Goal: Register for event/course

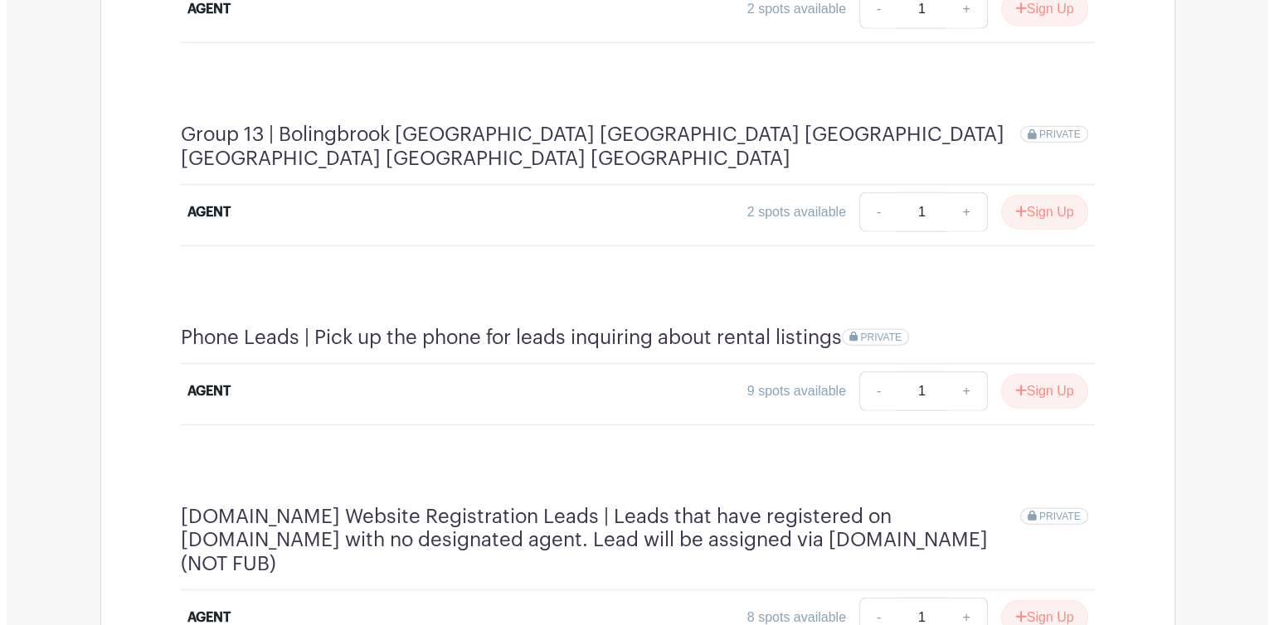
scroll to position [4182, 0]
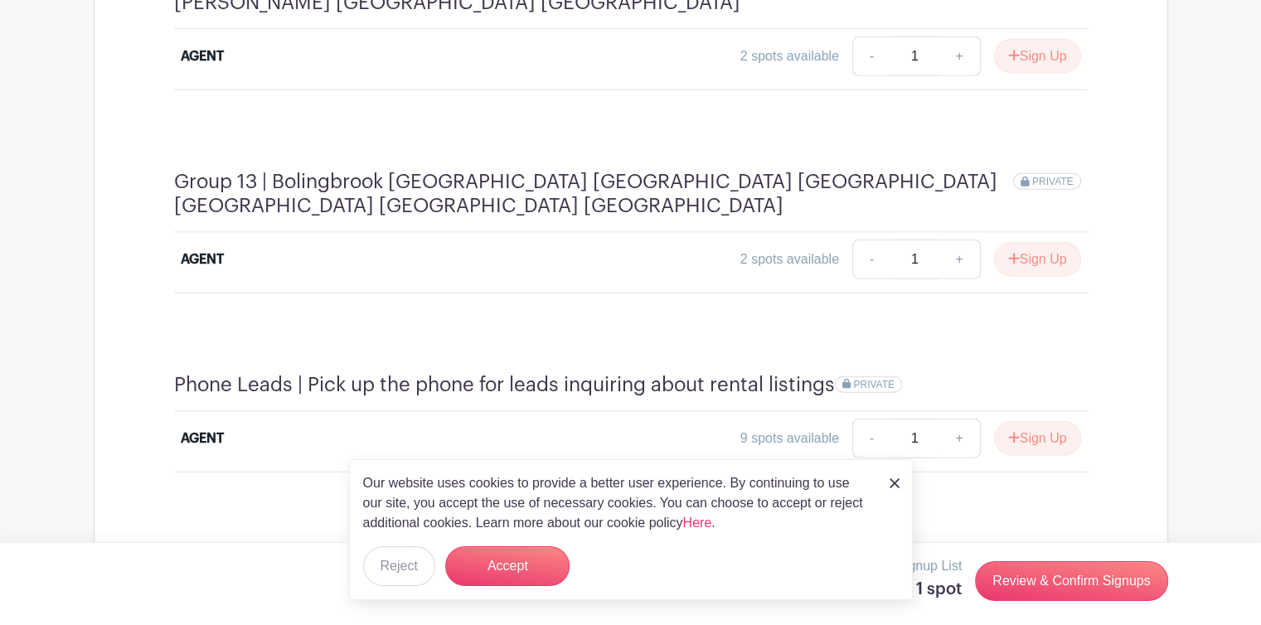
click at [528, 571] on button "Accept" at bounding box center [507, 567] width 124 height 40
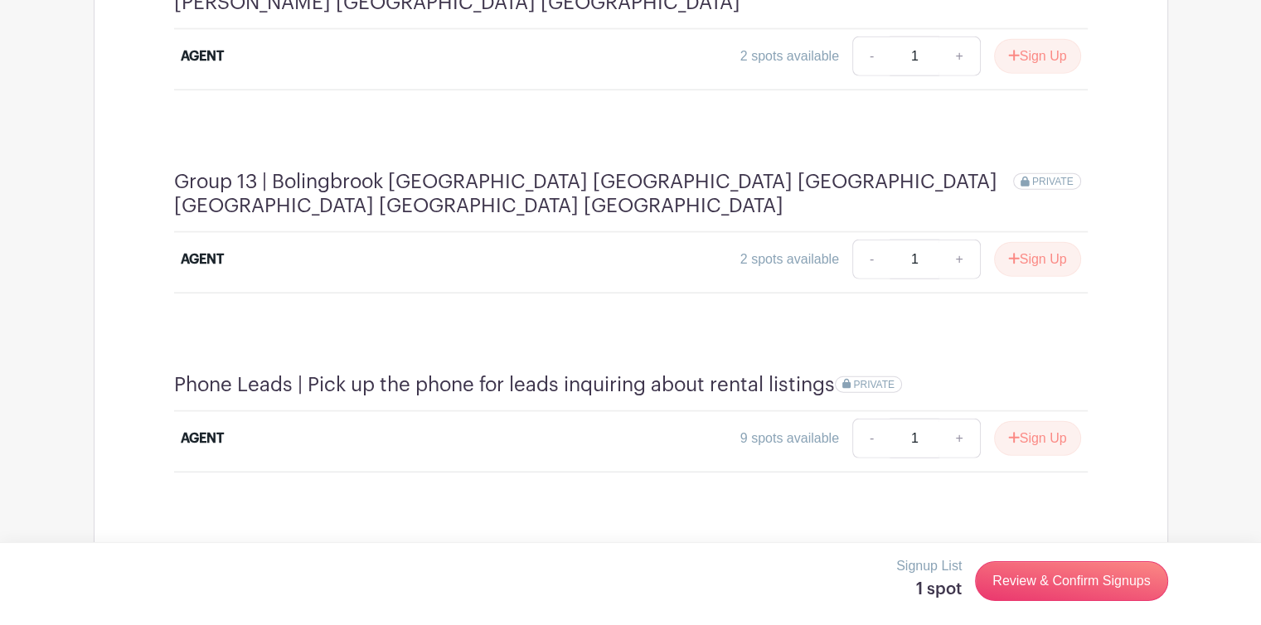
click at [1091, 577] on link "Review & Confirm Signups" at bounding box center [1071, 581] width 192 height 40
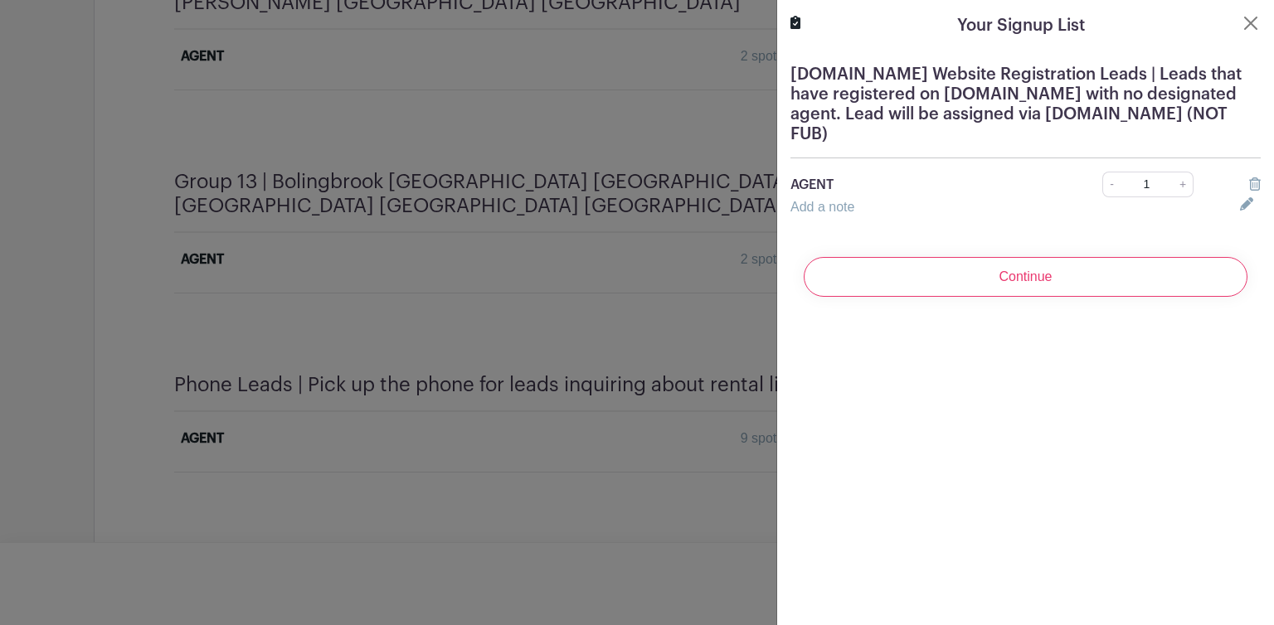
click at [1036, 282] on input "Continue" at bounding box center [1026, 277] width 444 height 40
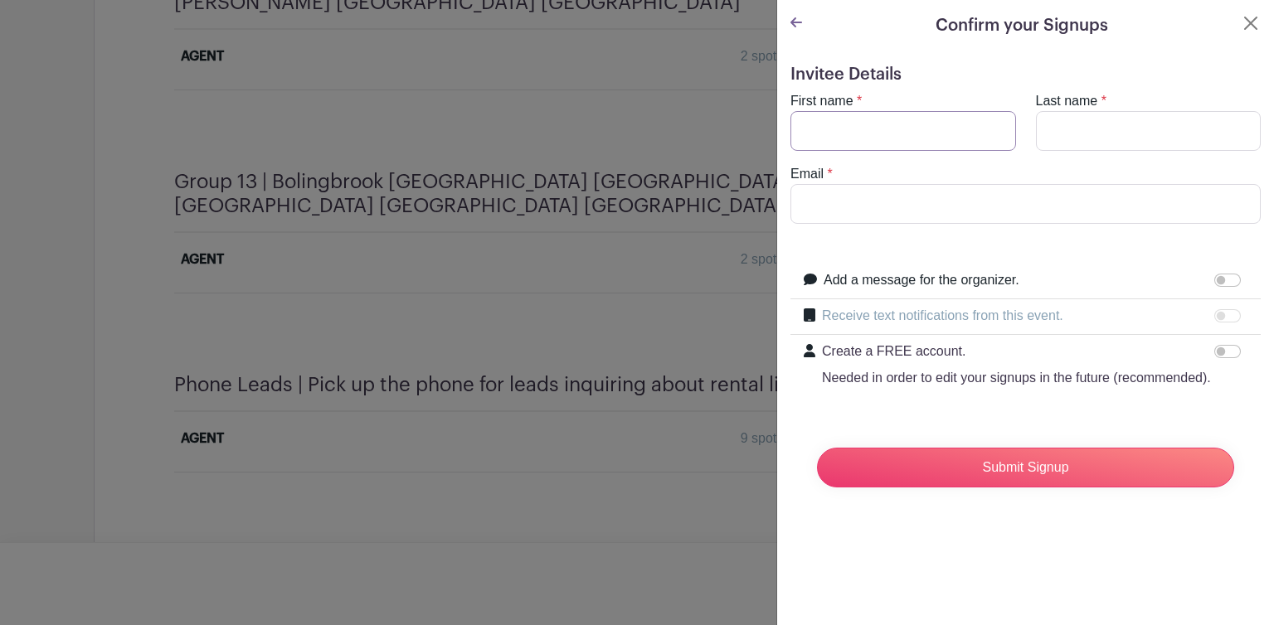
click at [930, 131] on input "First name" at bounding box center [903, 131] width 226 height 40
type input "Deny"
click at [1121, 123] on input "Last name" at bounding box center [1149, 131] width 226 height 40
click at [1130, 126] on input "Last name" at bounding box center [1149, 131] width 226 height 40
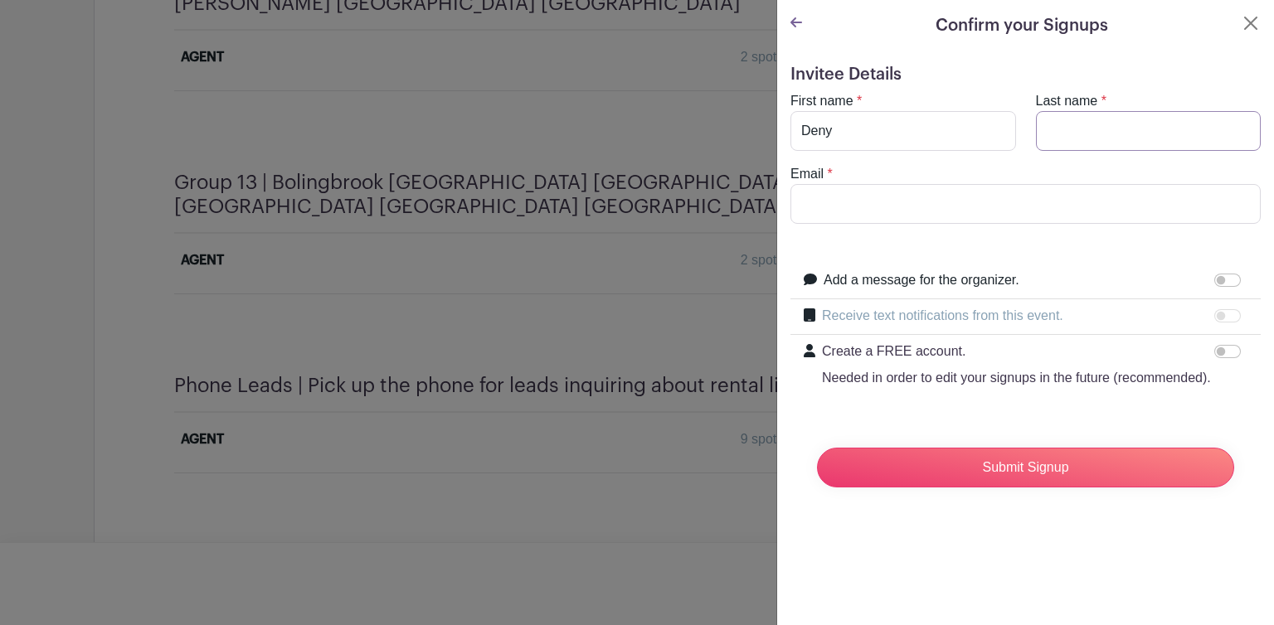
type input "Quinonez"
click at [1020, 203] on input "Email" at bounding box center [1025, 204] width 470 height 40
type input "deny@fultongrace.com"
click at [1020, 488] on input "Submit Signup" at bounding box center [1025, 468] width 417 height 40
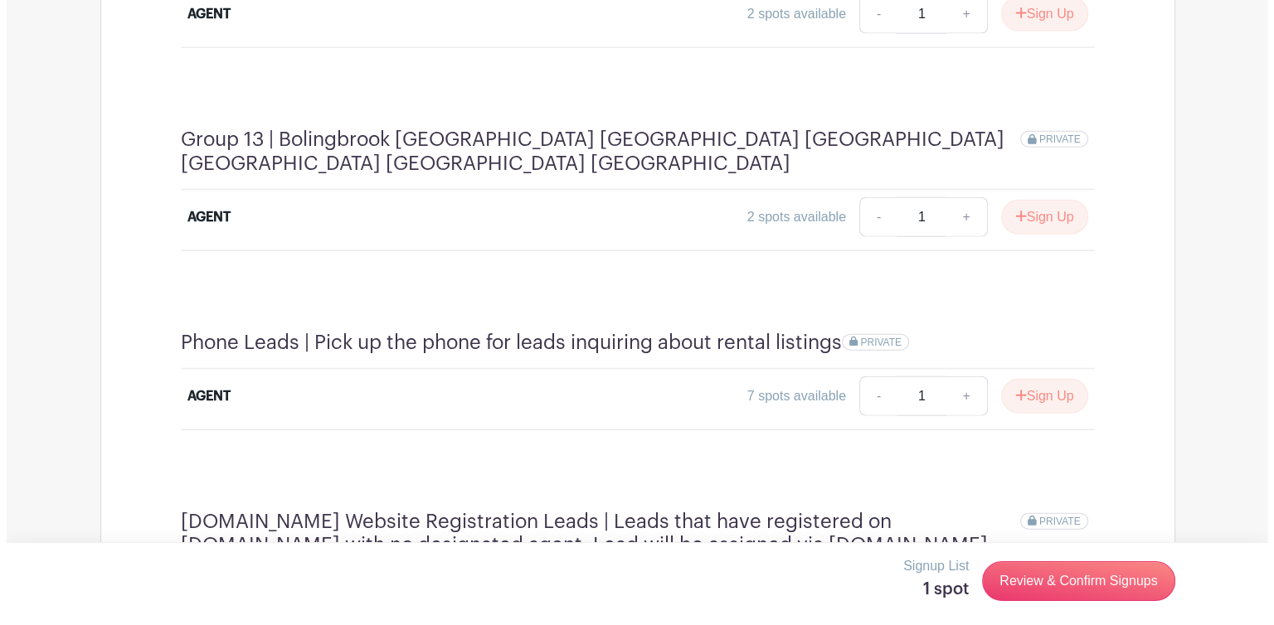
scroll to position [3832, 0]
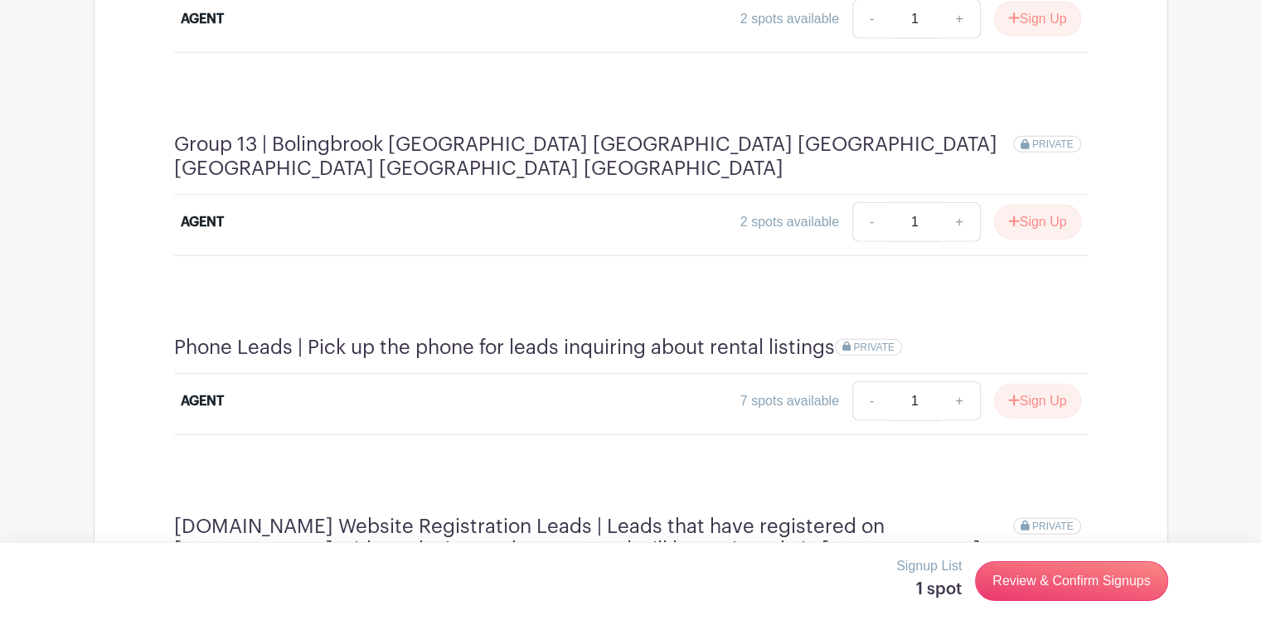
click at [1037, 610] on button "Sign Up" at bounding box center [1037, 627] width 87 height 35
click at [1101, 582] on link "Review & Confirm Signups" at bounding box center [1071, 581] width 192 height 40
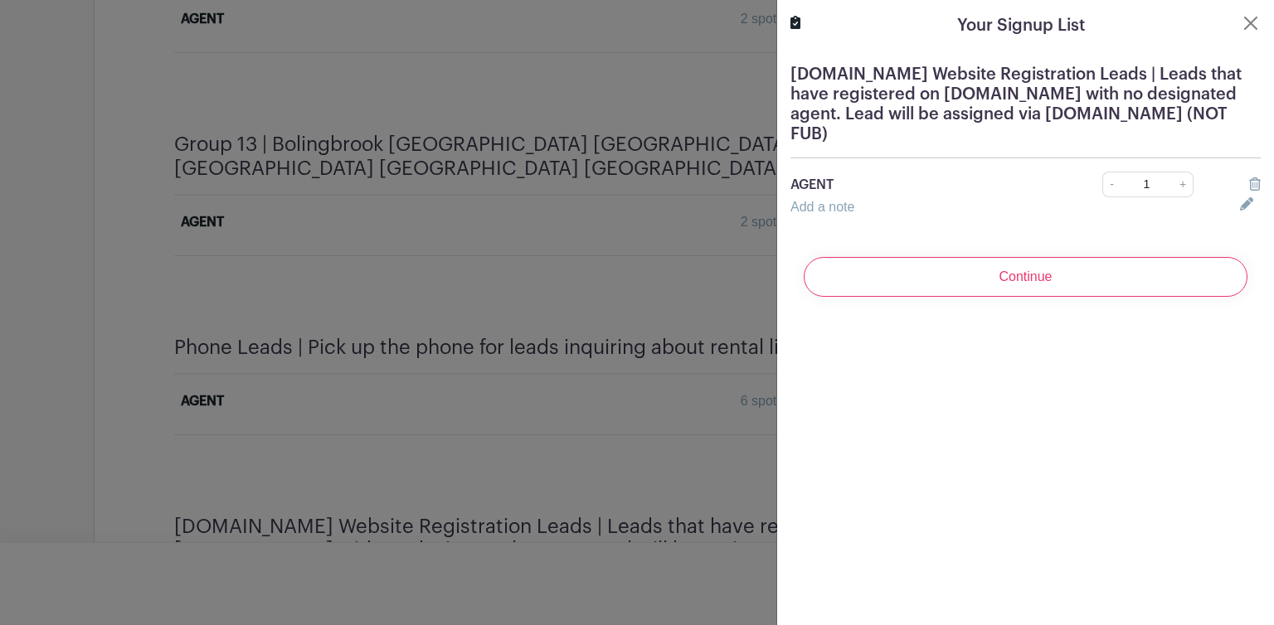
click at [1109, 284] on input "Continue" at bounding box center [1026, 277] width 444 height 40
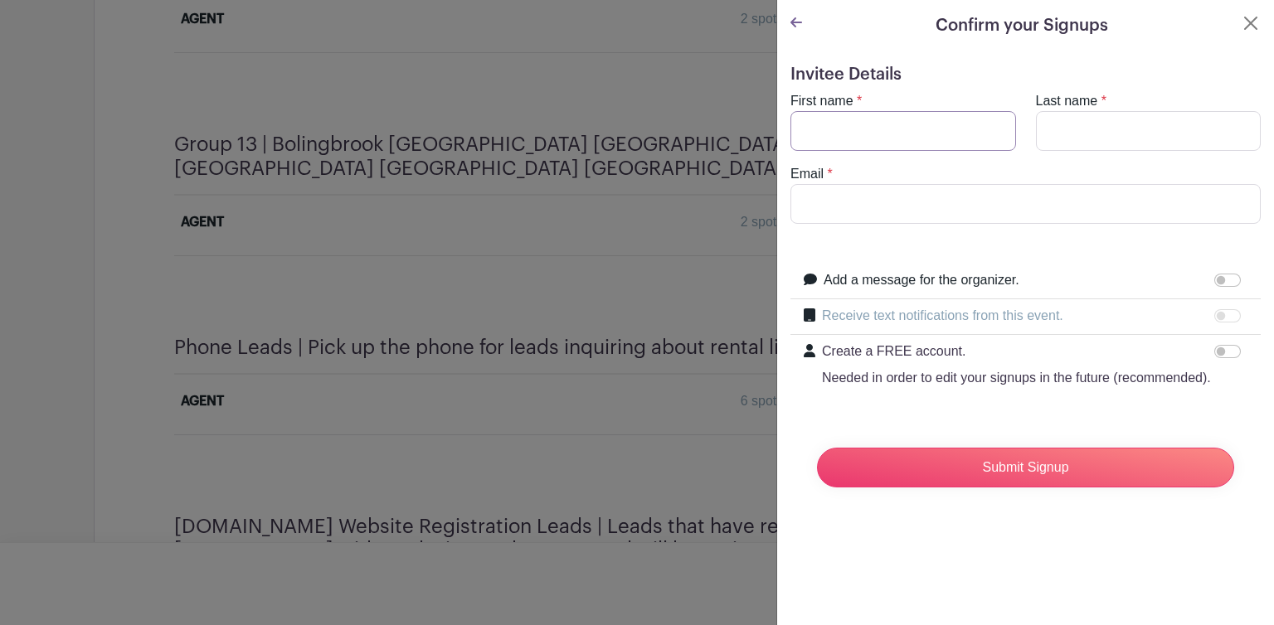
click at [954, 123] on input "First name" at bounding box center [903, 131] width 226 height 40
type input "Deny"
click at [1107, 121] on input "Last name" at bounding box center [1149, 131] width 226 height 40
type input "[PERSON_NAME]"
click at [995, 201] on input "Email" at bounding box center [1025, 204] width 470 height 40
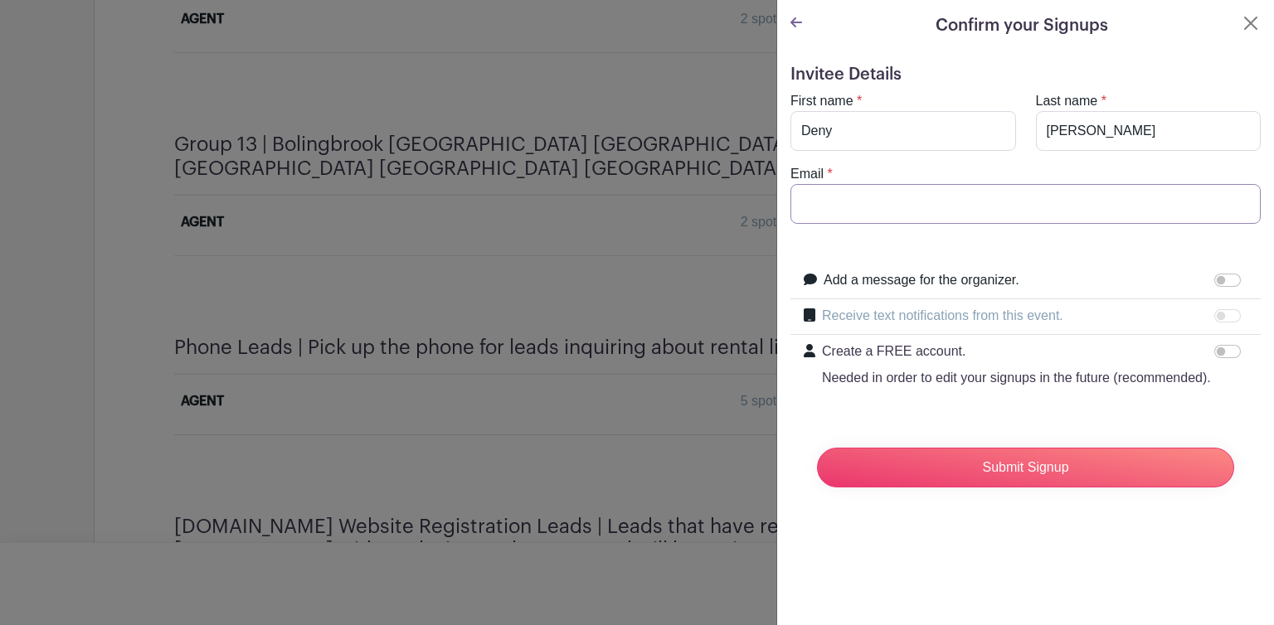
type input "[EMAIL_ADDRESS][DOMAIN_NAME]"
click at [1042, 488] on input "Submit Signup" at bounding box center [1025, 468] width 417 height 40
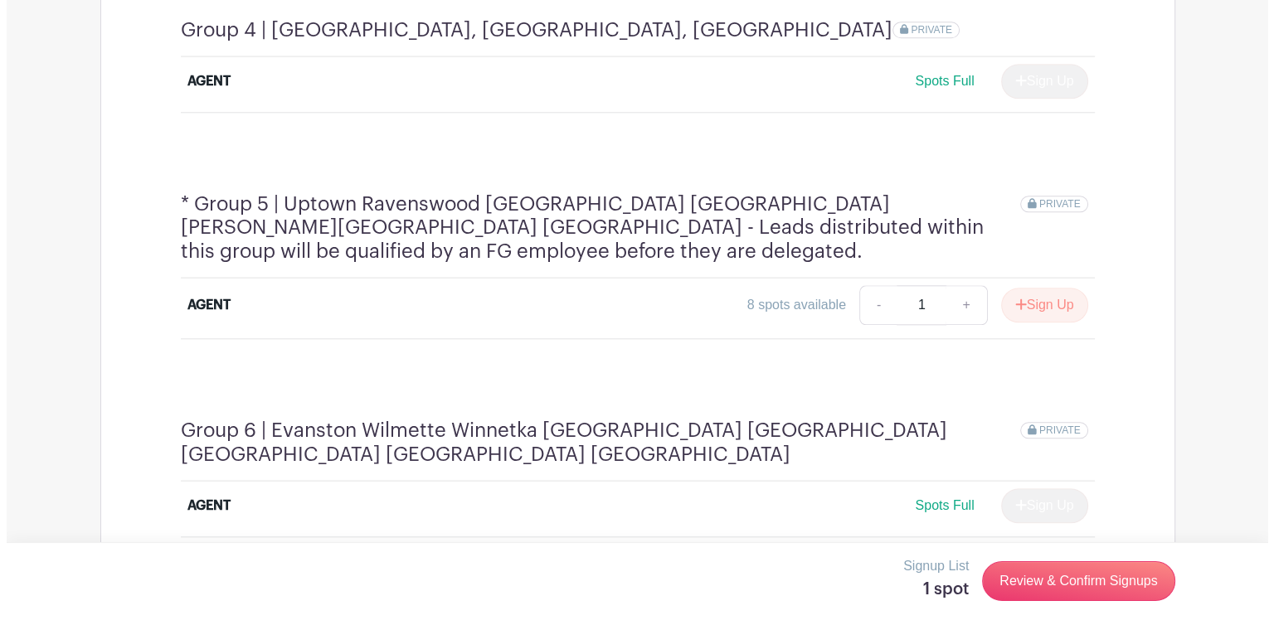
scroll to position [1762, 0]
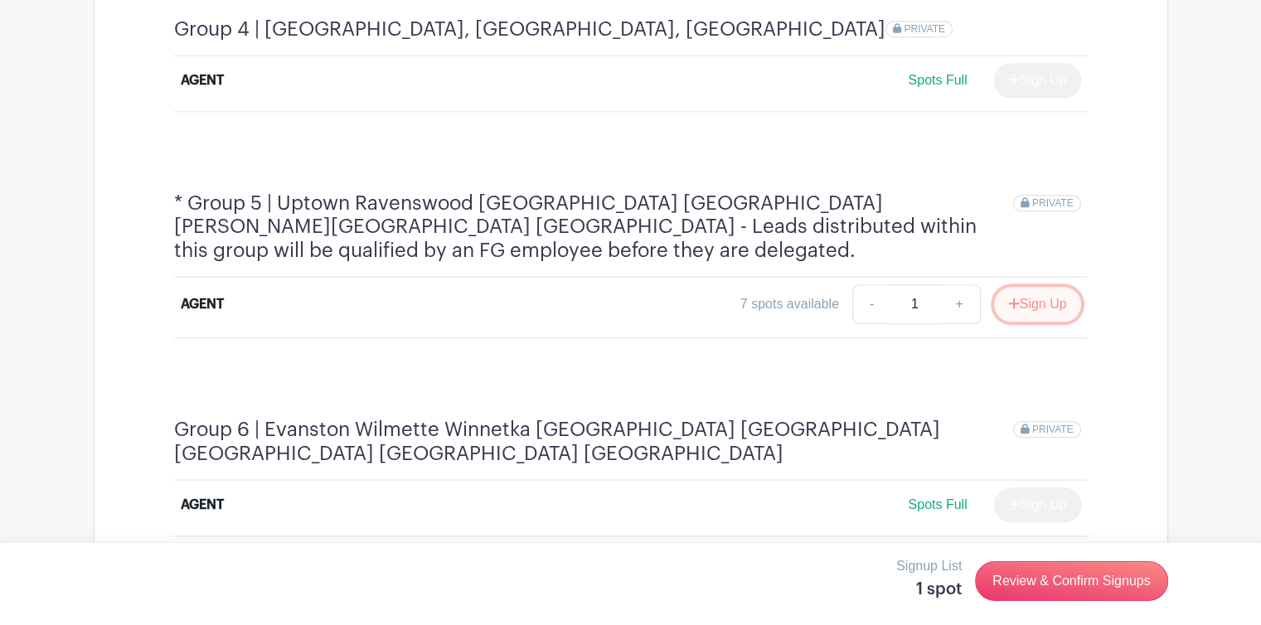
click at [1060, 287] on button "Sign Up" at bounding box center [1037, 304] width 87 height 35
click at [1081, 577] on link "Review & Confirm Signups" at bounding box center [1071, 581] width 192 height 40
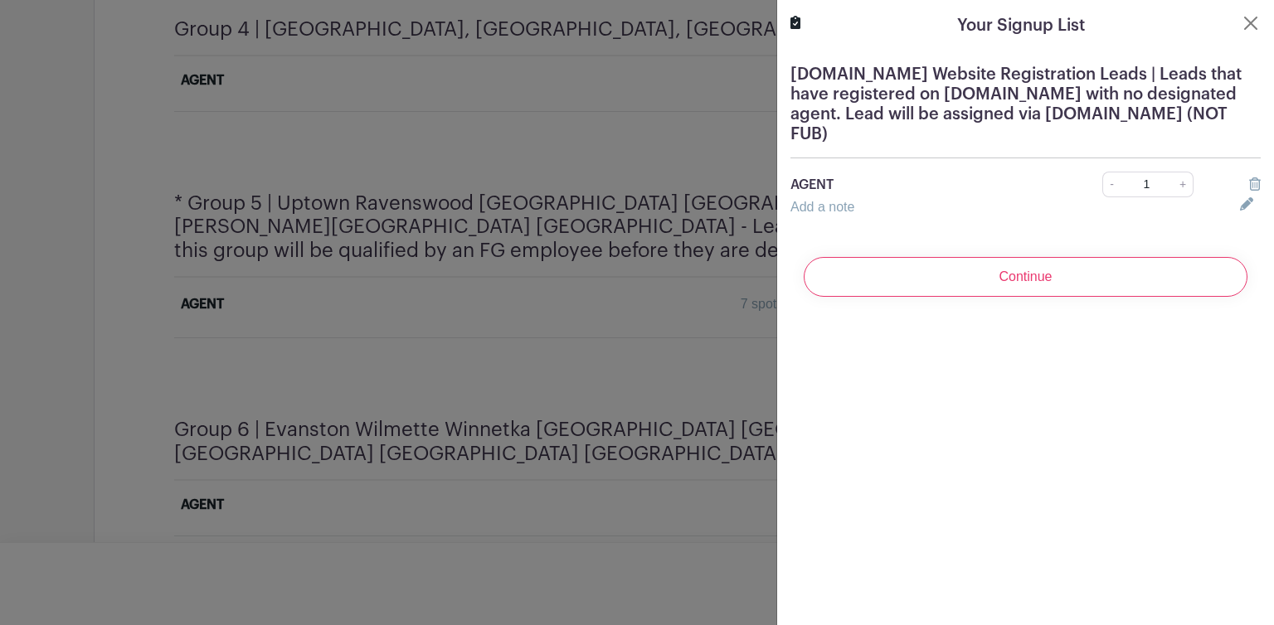
click at [1017, 271] on input "Continue" at bounding box center [1026, 277] width 444 height 40
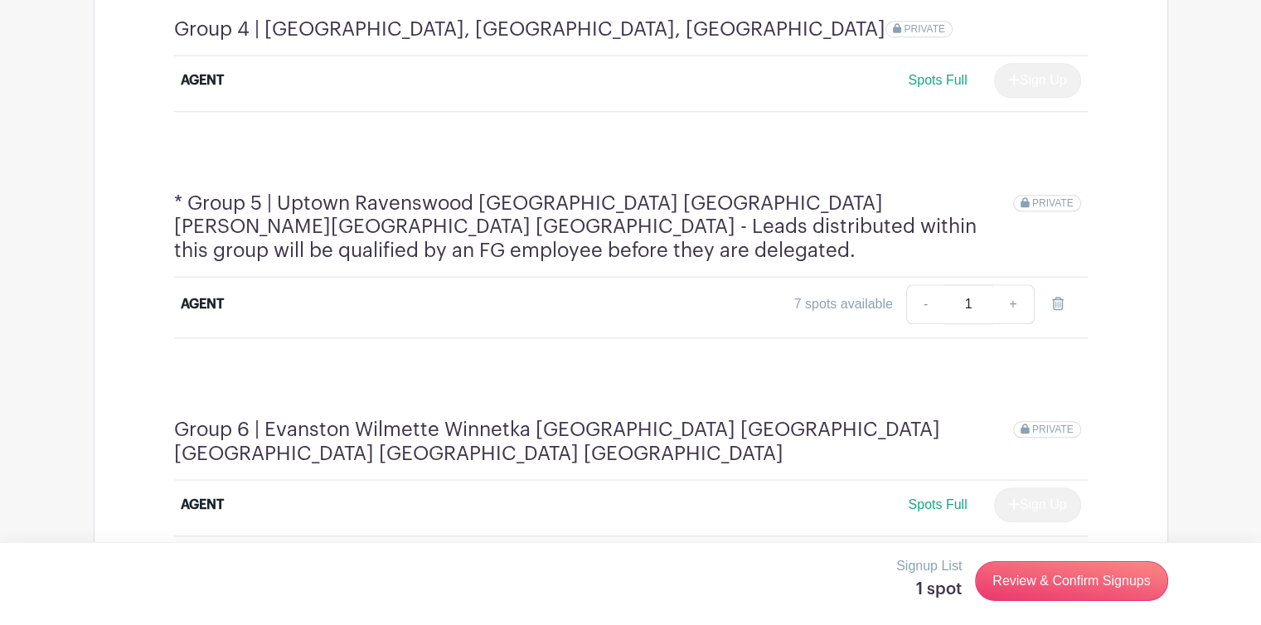
click at [1058, 580] on link "Review & Confirm Signups" at bounding box center [1071, 581] width 192 height 40
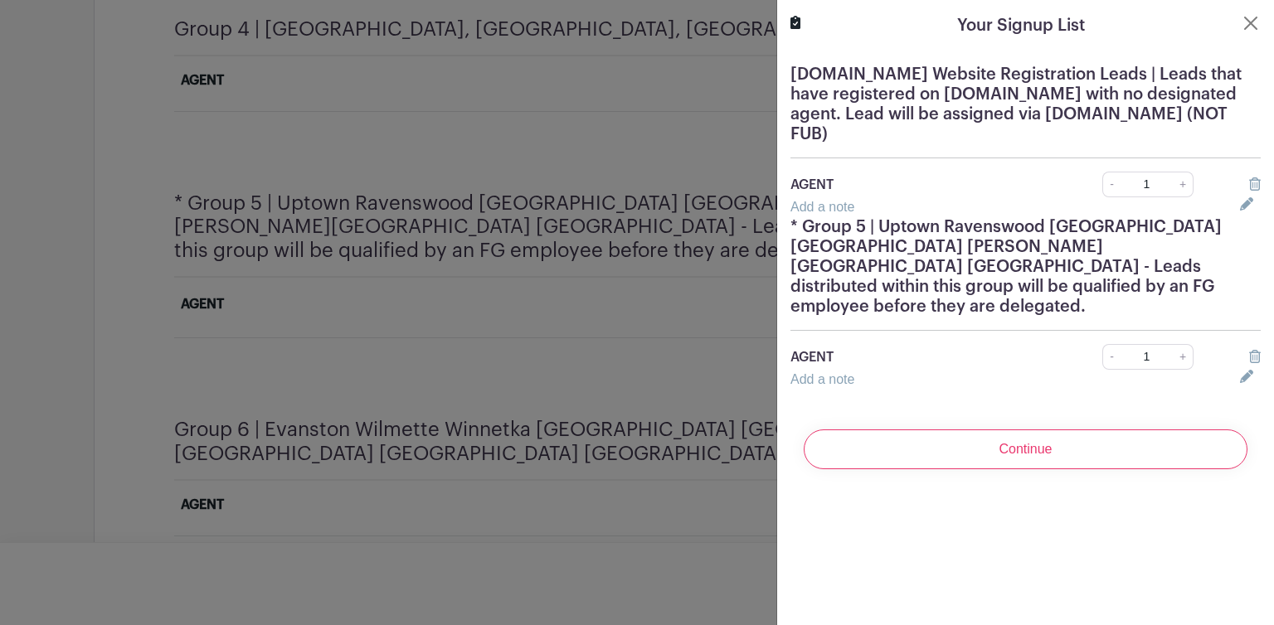
click at [1035, 430] on input "Continue" at bounding box center [1026, 450] width 444 height 40
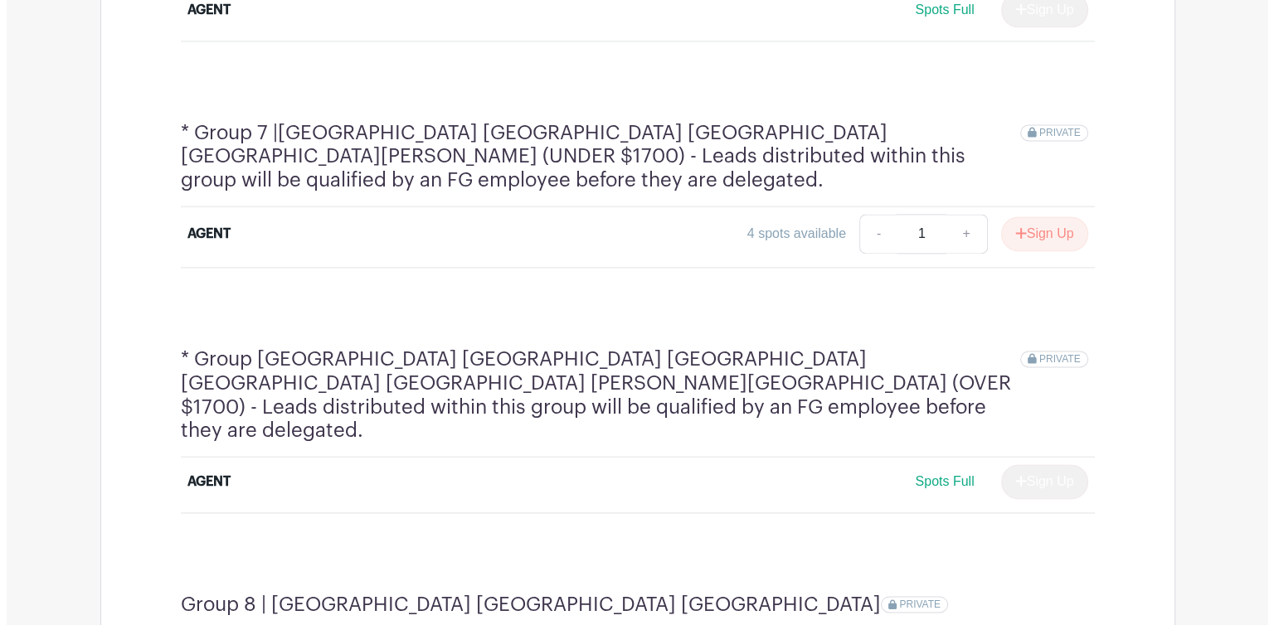
scroll to position [2254, 0]
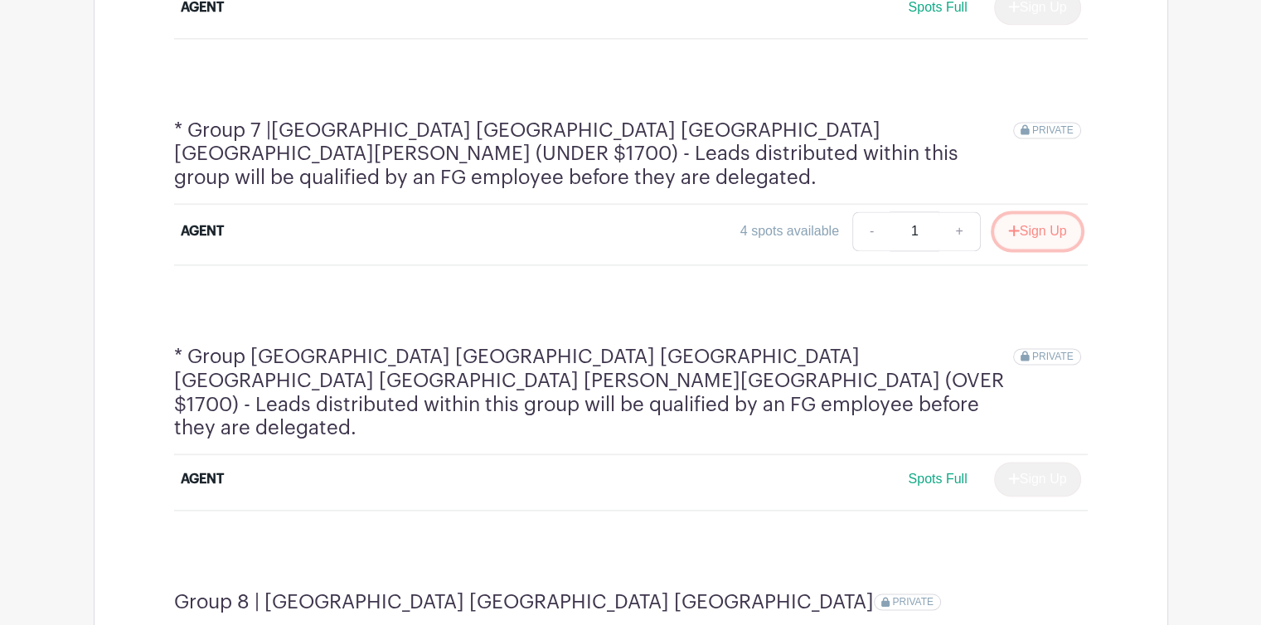
click at [1050, 214] on button "Sign Up" at bounding box center [1037, 231] width 87 height 35
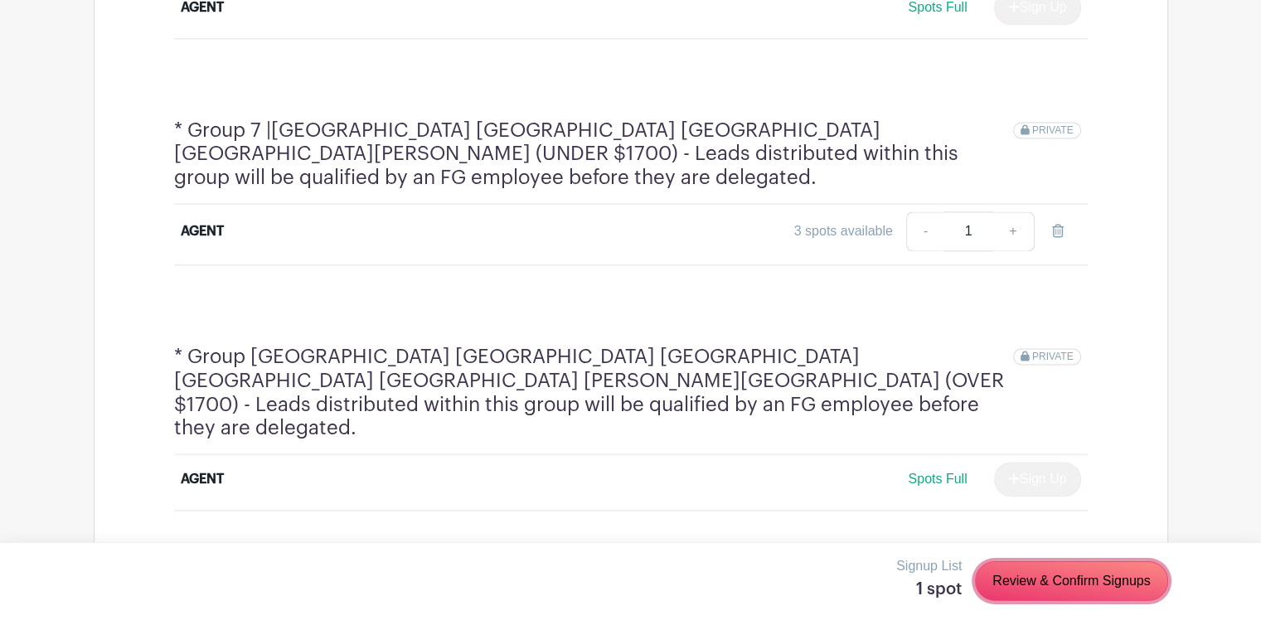
click at [1113, 582] on link "Review & Confirm Signups" at bounding box center [1071, 581] width 192 height 40
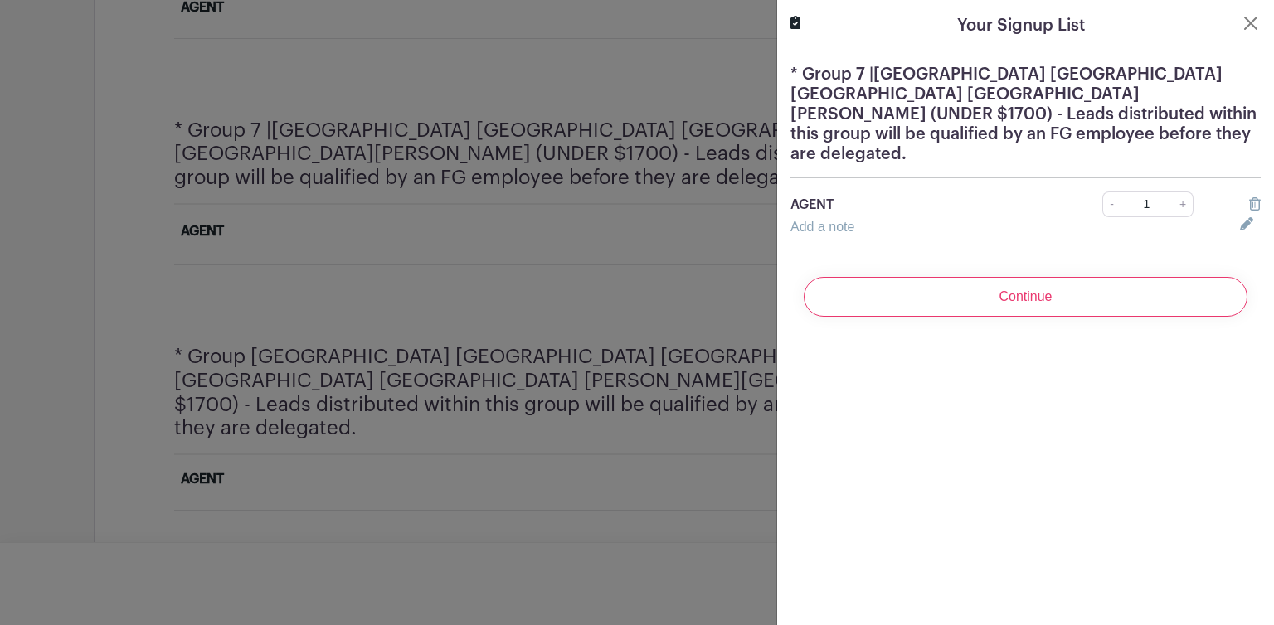
click at [1106, 277] on input "Continue" at bounding box center [1026, 297] width 444 height 40
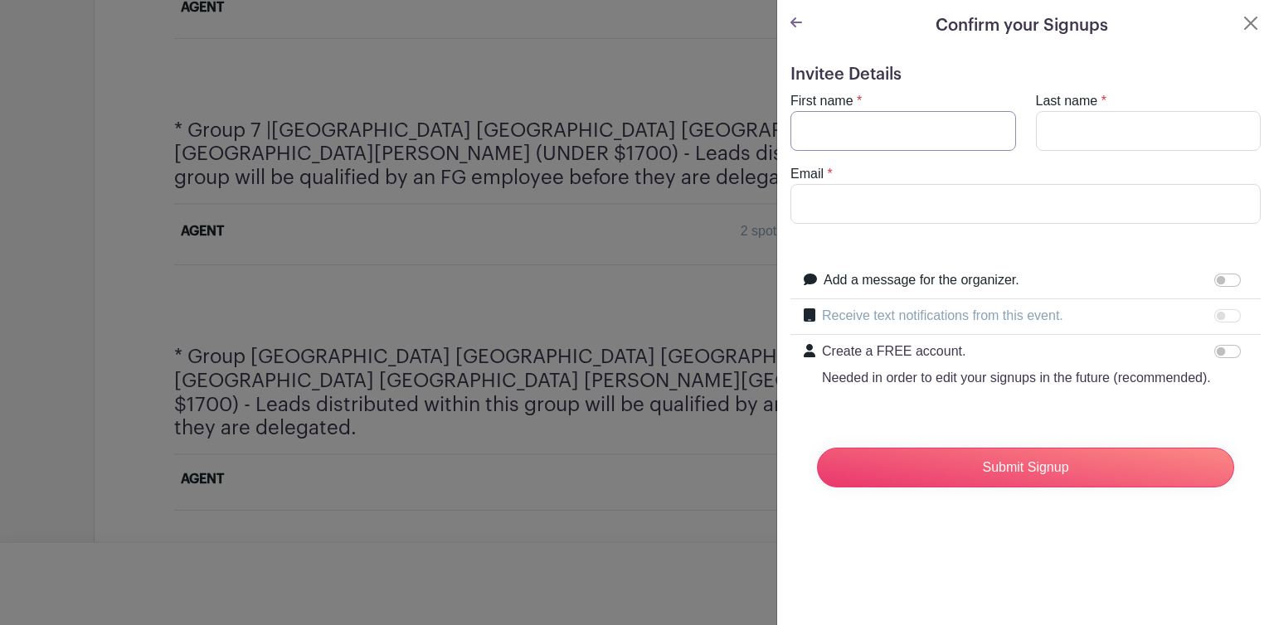
click at [950, 126] on input "First name" at bounding box center [903, 131] width 226 height 40
type input "Deny"
click at [1090, 129] on input "Last name" at bounding box center [1149, 131] width 226 height 40
type input "Quinonez"
click at [1011, 200] on input "Email" at bounding box center [1025, 204] width 470 height 40
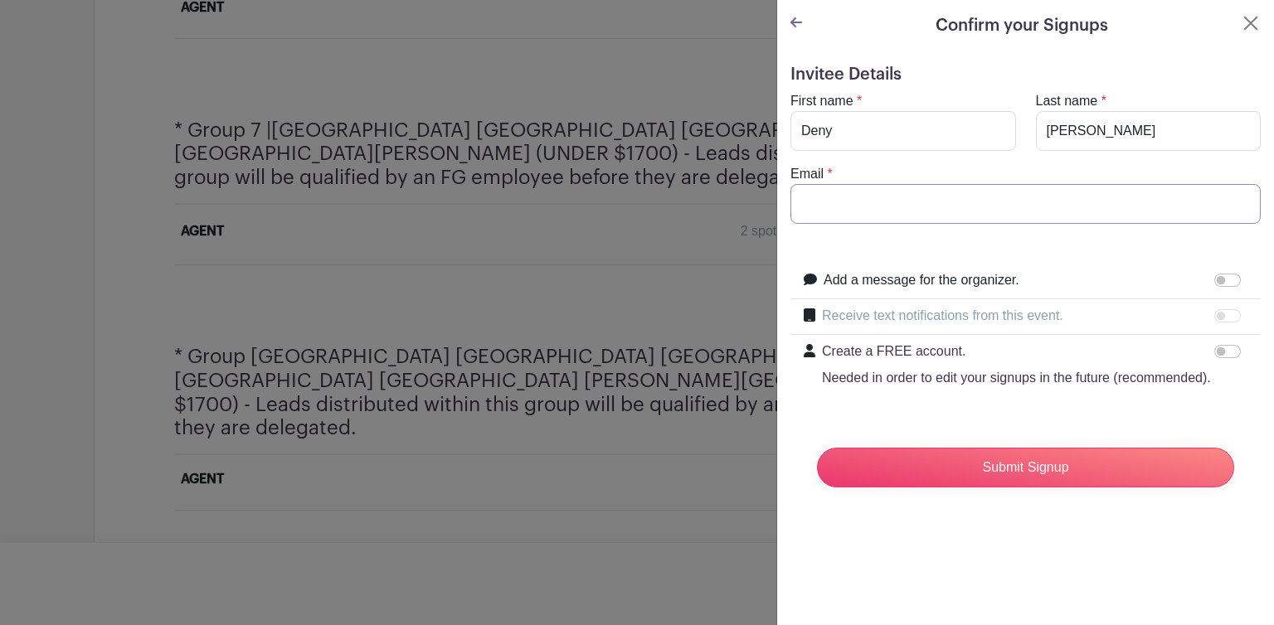
type input "deny@fultongrace.com"
click at [950, 488] on input "Submit Signup" at bounding box center [1025, 468] width 417 height 40
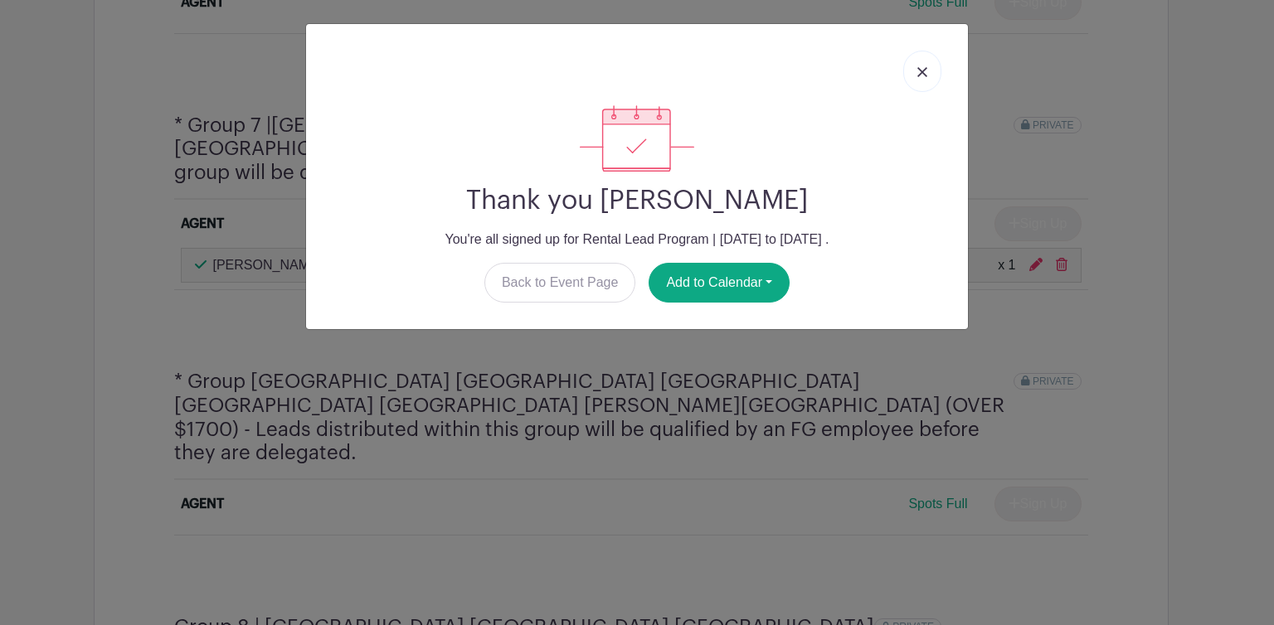
scroll to position [2249, 0]
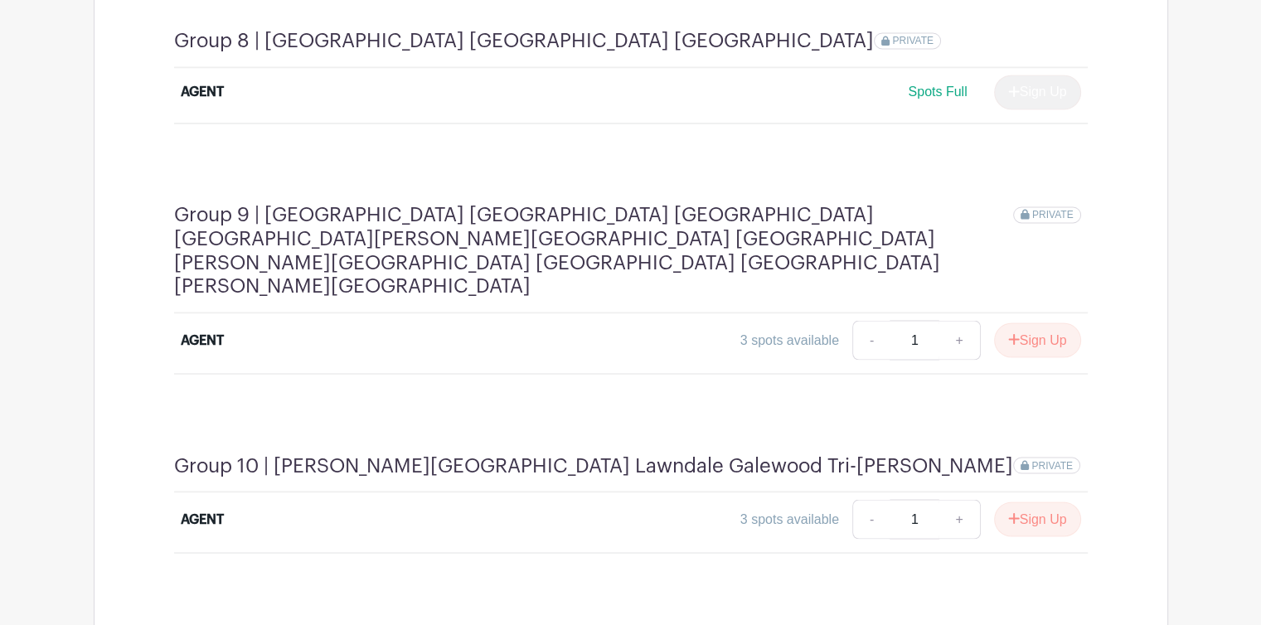
scroll to position [2825, 0]
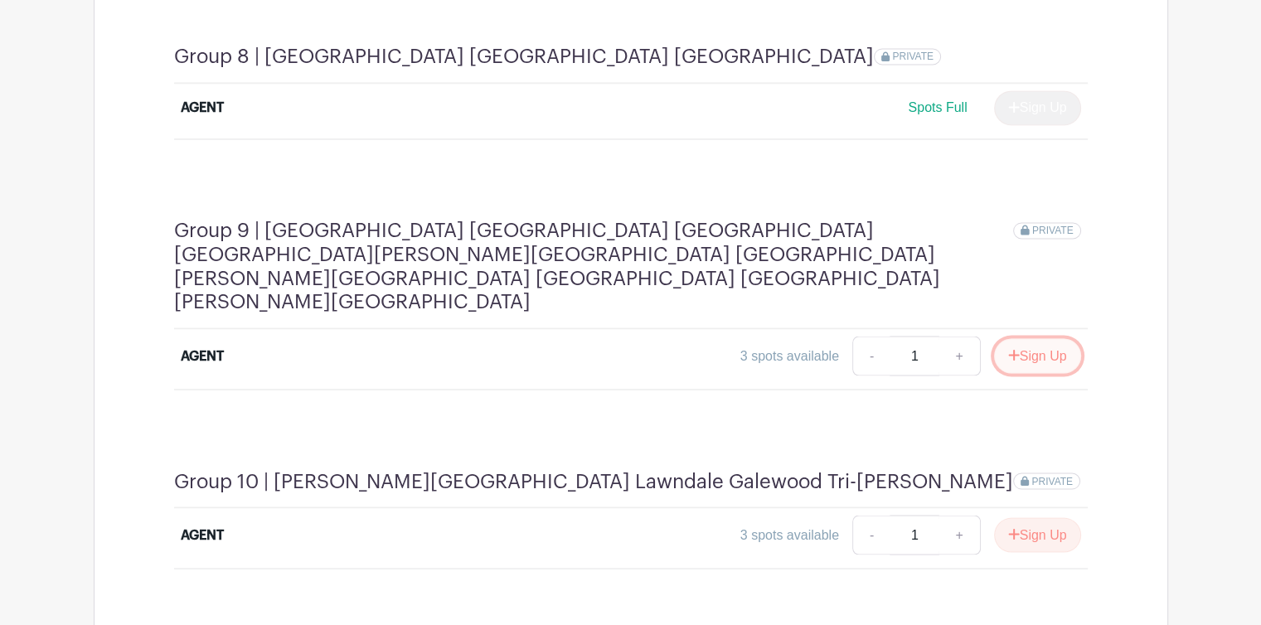
click at [1046, 338] on button "Sign Up" at bounding box center [1037, 355] width 87 height 35
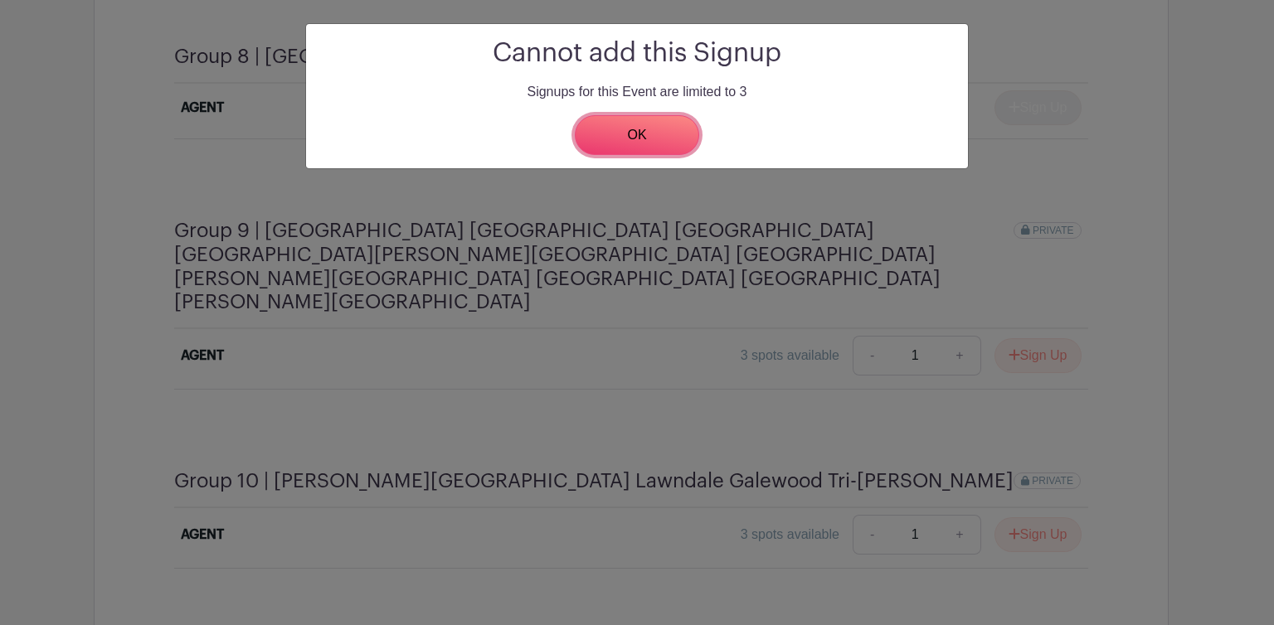
click at [655, 141] on link "OK" at bounding box center [637, 135] width 124 height 40
